Goal: Task Accomplishment & Management: Manage account settings

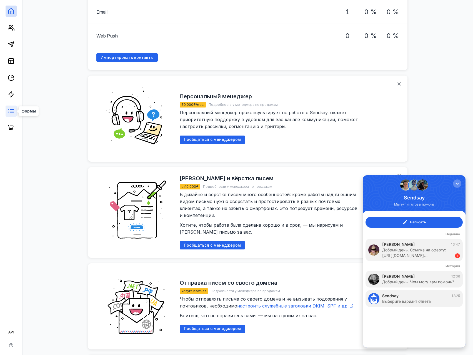
click at [14, 109] on icon at bounding box center [11, 111] width 7 height 7
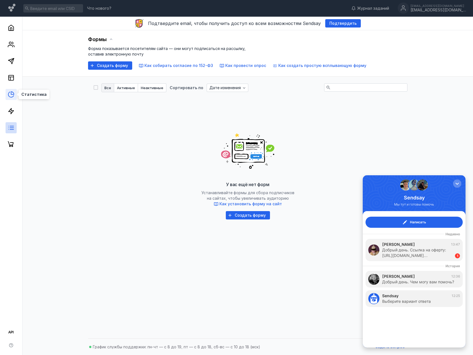
click at [13, 94] on icon at bounding box center [11, 94] width 7 height 7
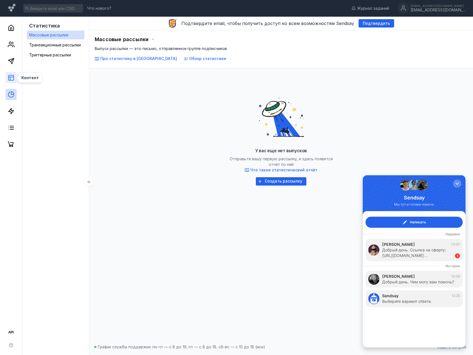
click at [9, 76] on rect at bounding box center [11, 77] width 5 height 5
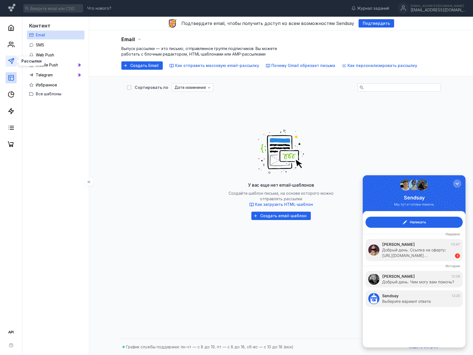
click at [10, 58] on icon at bounding box center [11, 61] width 7 height 7
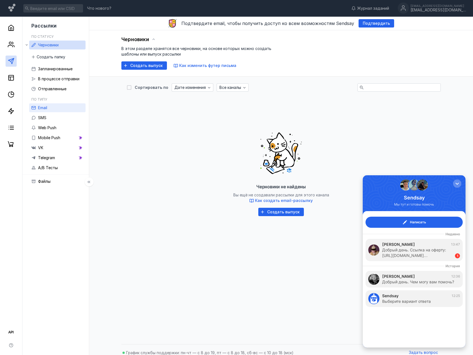
click at [47, 108] on span "Email" at bounding box center [42, 107] width 9 height 5
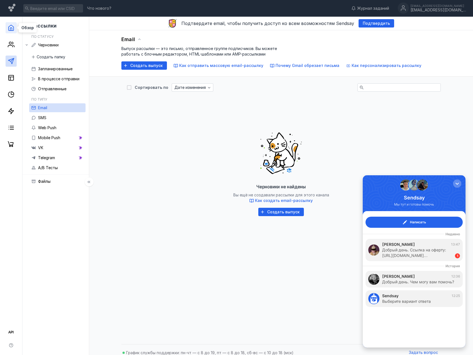
click at [9, 31] on icon at bounding box center [11, 28] width 5 height 6
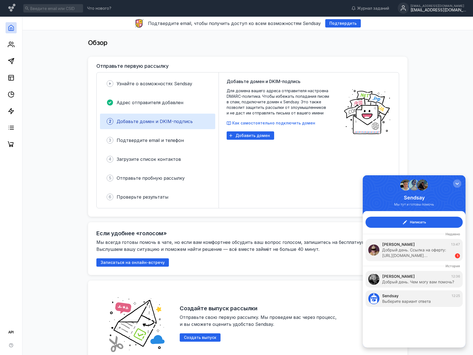
click at [450, 7] on div "[EMAIL_ADDRESS][DOMAIN_NAME]" at bounding box center [439, 5] width 56 height 3
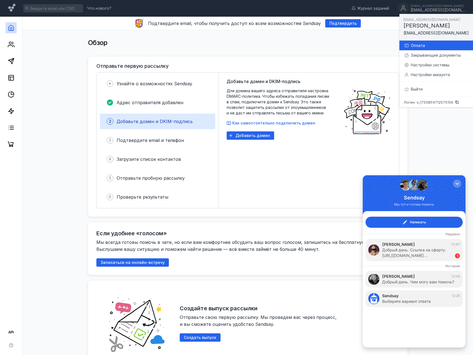
click at [424, 46] on div "Оплата" at bounding box center [440, 46] width 58 height 6
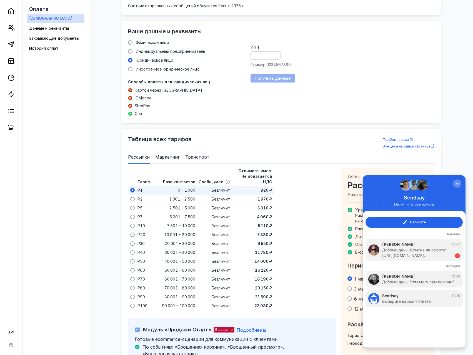
scroll to position [238, 0]
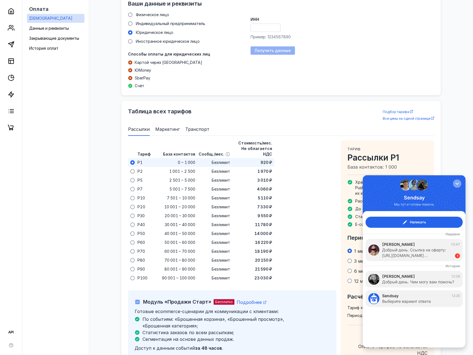
click at [461, 184] on button "button" at bounding box center [457, 184] width 8 height 8
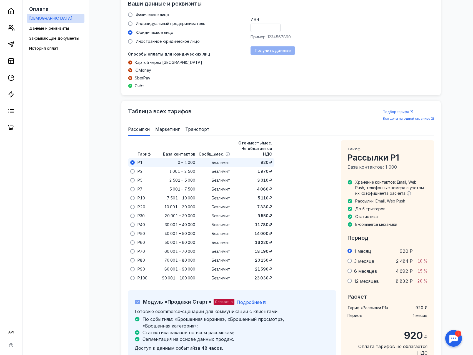
scroll to position [0, 0]
click at [252, 143] on span "Стоимость/мес. Не облагается НДС" at bounding box center [256, 149] width 34 height 16
click at [399, 119] on span "Все цены на одной странице" at bounding box center [407, 118] width 48 height 4
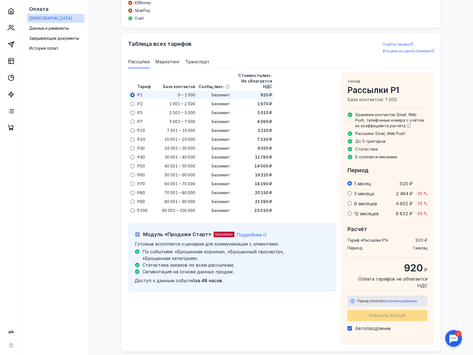
scroll to position [167, 0]
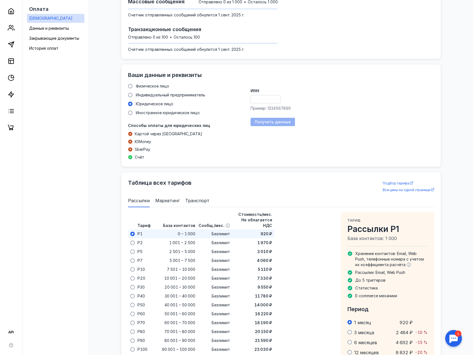
click at [452, 339] on div at bounding box center [453, 338] width 17 height 17
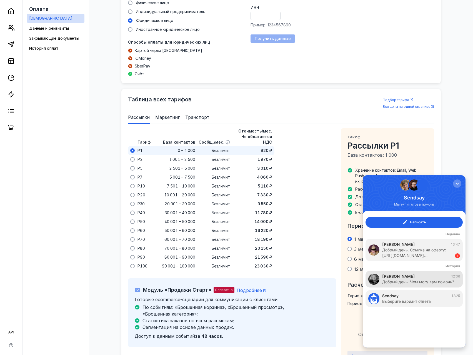
scroll to position [278, 0]
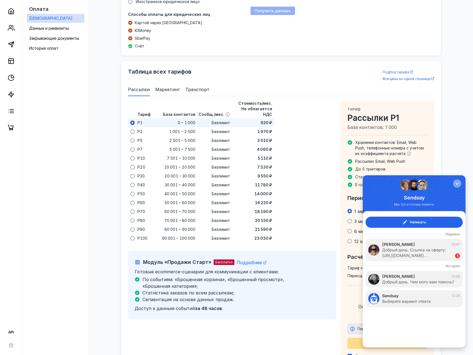
click at [457, 181] on div "button" at bounding box center [458, 184] width 6 height 6
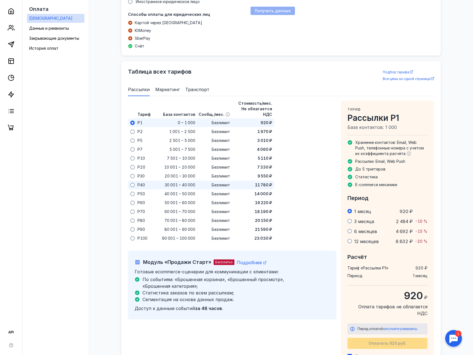
scroll to position [0, 0]
